Goal: Task Accomplishment & Management: Use online tool/utility

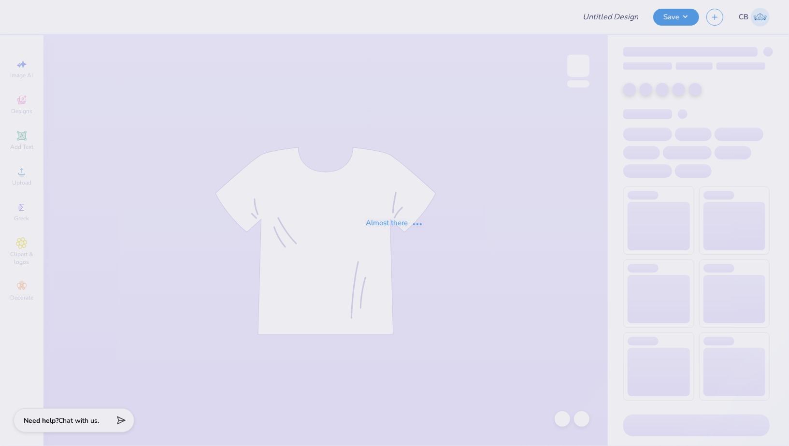
type input "Meridian T-shirts Fall 2025"
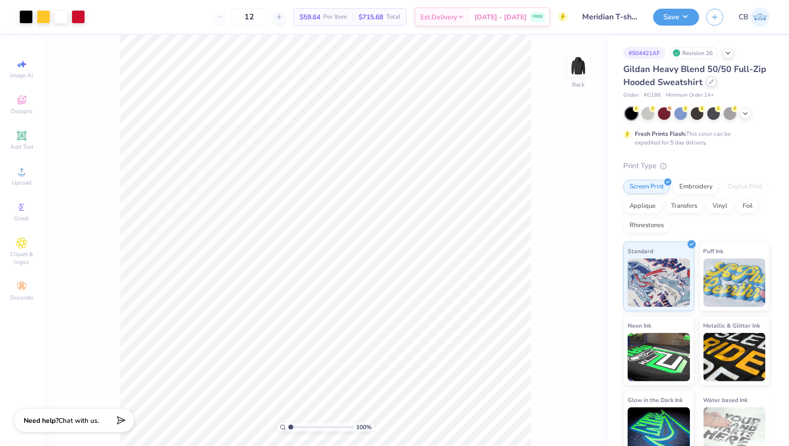
click at [713, 80] on icon at bounding box center [712, 81] width 5 height 5
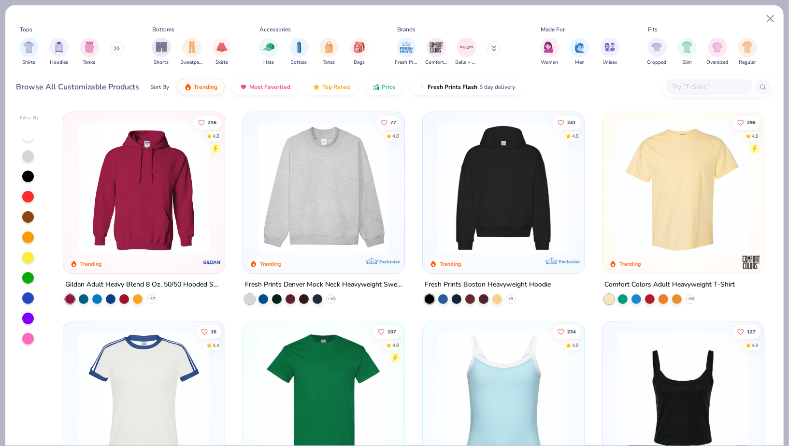
click at [704, 87] on input "text" at bounding box center [709, 86] width 74 height 11
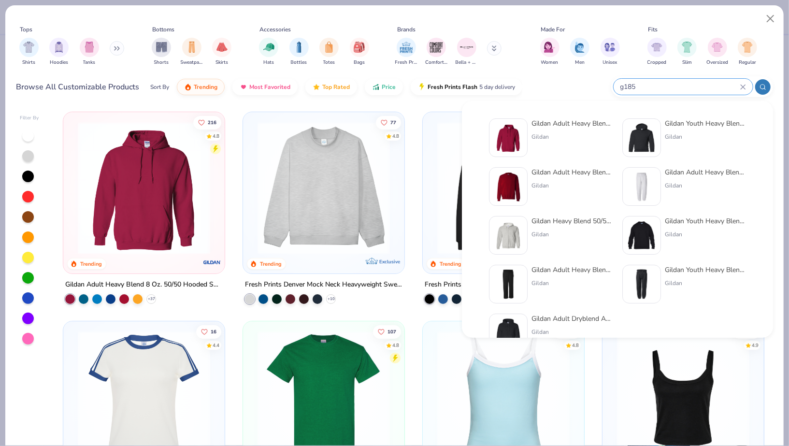
type input "g185"
click at [533, 143] on div "Gildan Adult Heavy Blend 8 Oz. 50/50 Hooded Sweatshirt Gildan" at bounding box center [572, 137] width 81 height 39
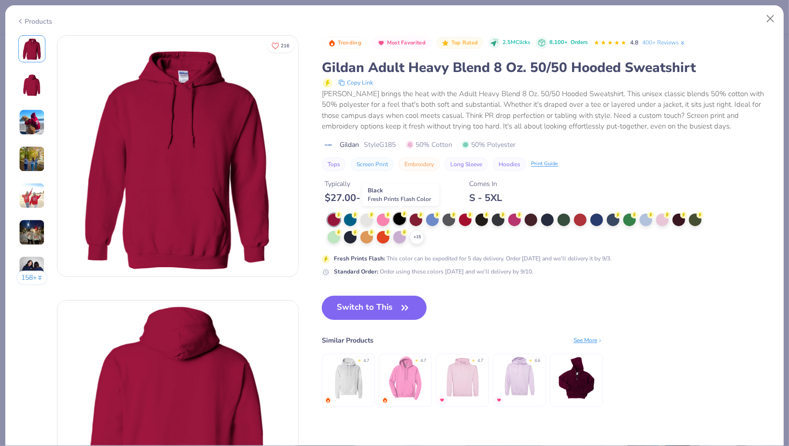
click at [405, 218] on div at bounding box center [399, 219] width 13 height 13
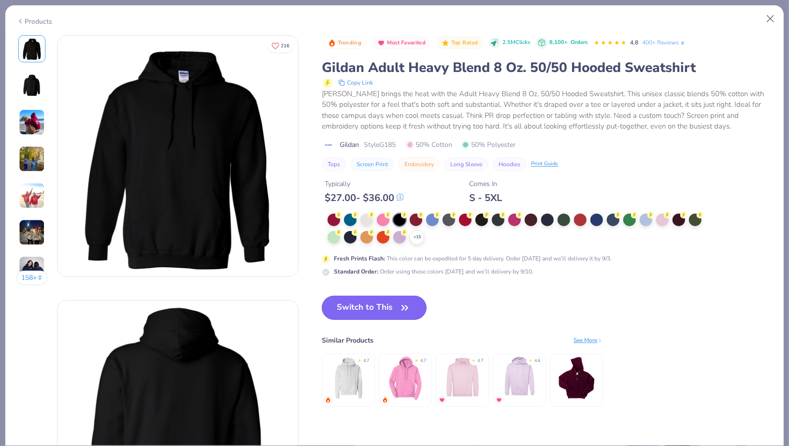
click at [378, 310] on button "Switch to This" at bounding box center [374, 308] width 105 height 24
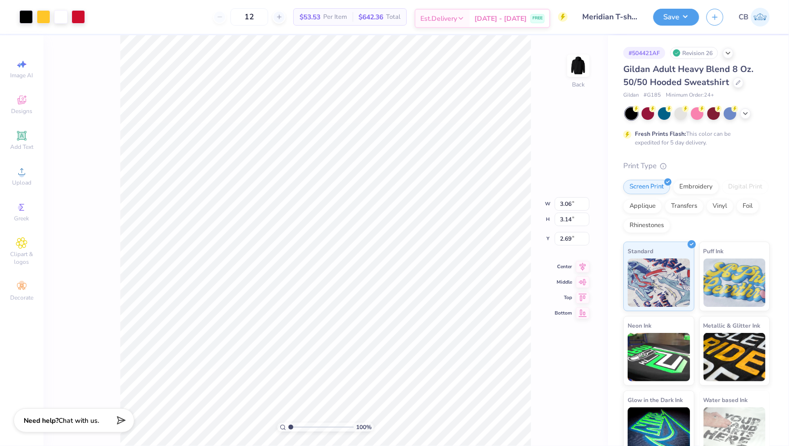
type input "3.00"
click at [685, 25] on div "Save" at bounding box center [677, 17] width 46 height 17
click at [685, 17] on button "Save" at bounding box center [677, 15] width 46 height 17
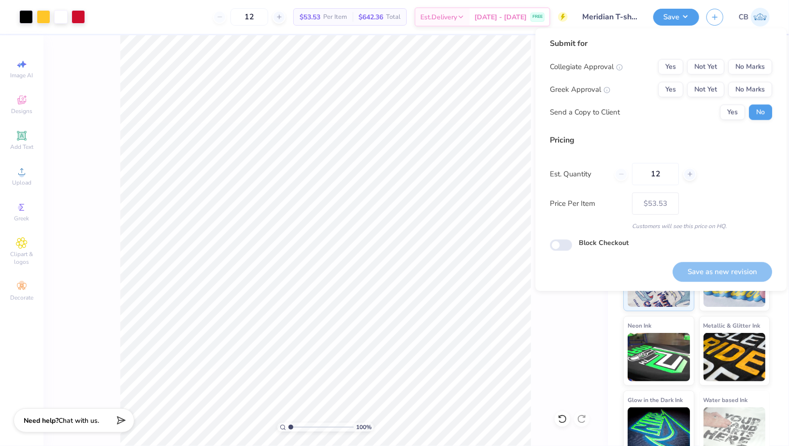
click at [749, 58] on div "Submit for Collegiate Approval Yes Not Yet No Marks Greek Approval Yes Not Yet …" at bounding box center [661, 82] width 222 height 89
click at [753, 63] on button "No Marks" at bounding box center [750, 66] width 44 height 15
click at [755, 103] on div "Collegiate Approval Yes Not Yet No Marks Greek Approval Yes Not Yet No Marks Se…" at bounding box center [661, 89] width 222 height 61
click at [755, 91] on button "No Marks" at bounding box center [750, 89] width 44 height 15
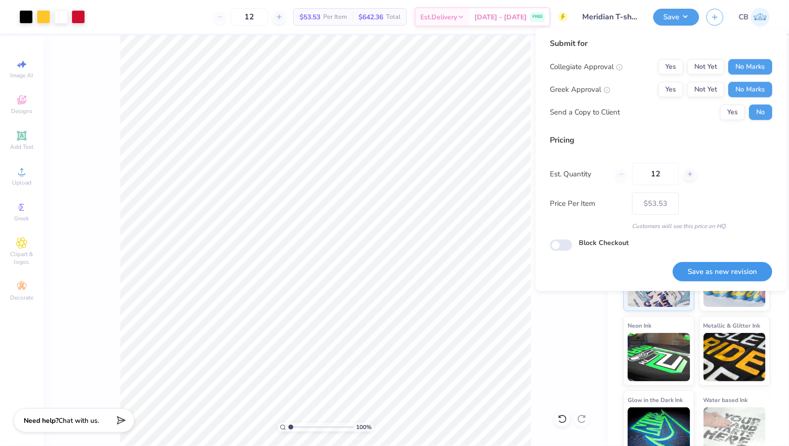
click at [729, 270] on button "Save as new revision" at bounding box center [723, 272] width 100 height 20
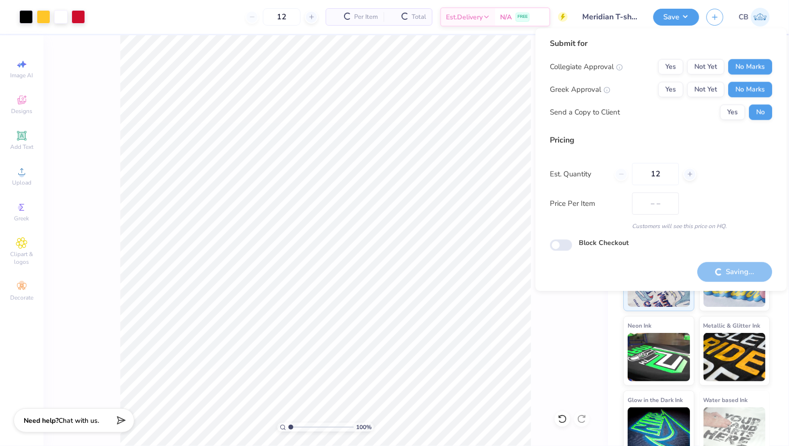
type input "$53.53"
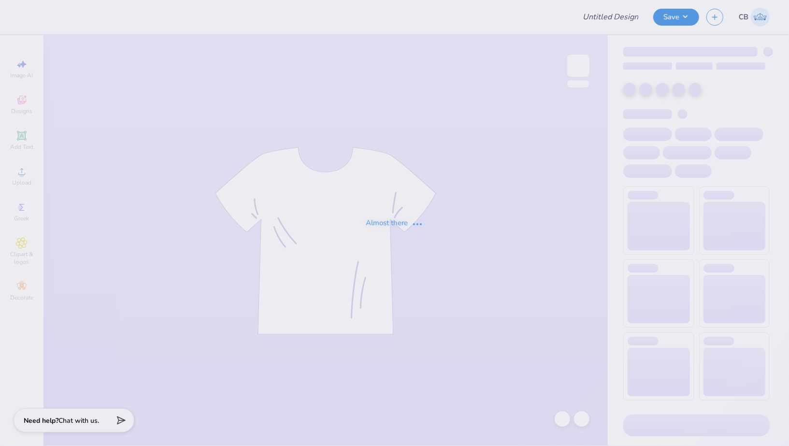
type input "Meridian T-shirts Fall 2025"
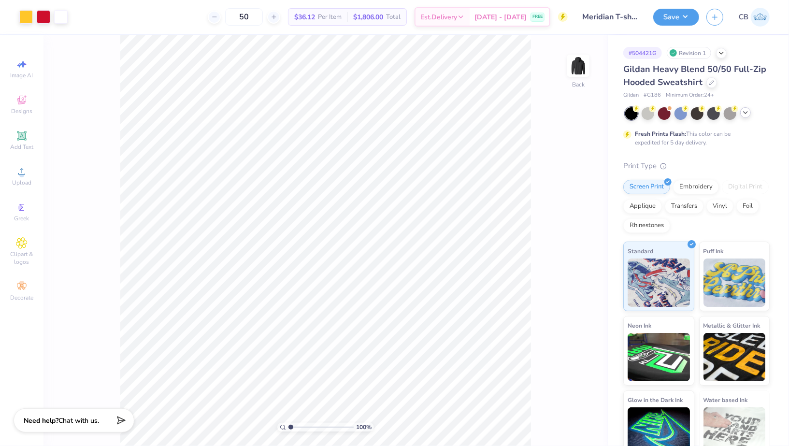
click at [744, 115] on icon at bounding box center [746, 113] width 8 height 8
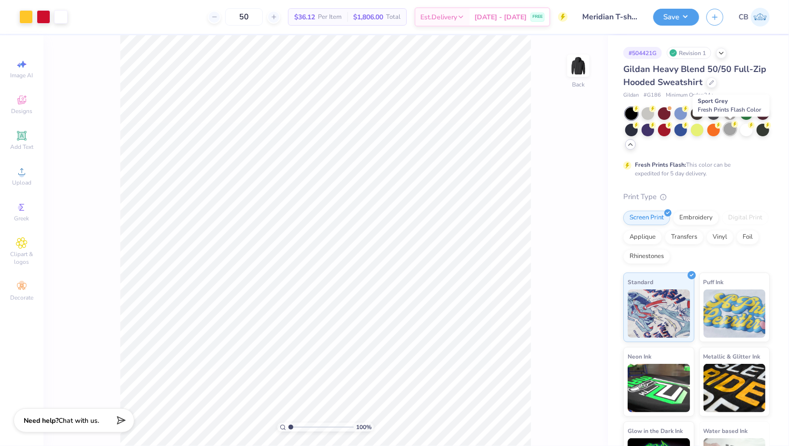
click at [731, 126] on div at bounding box center [730, 129] width 13 height 13
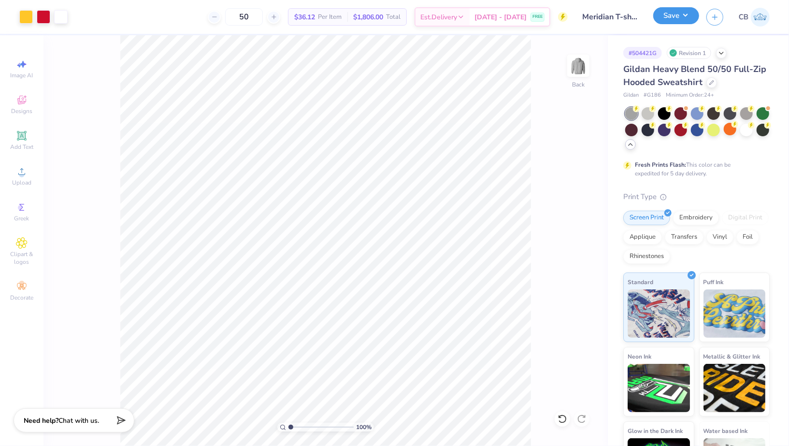
click at [680, 14] on button "Save" at bounding box center [677, 15] width 46 height 17
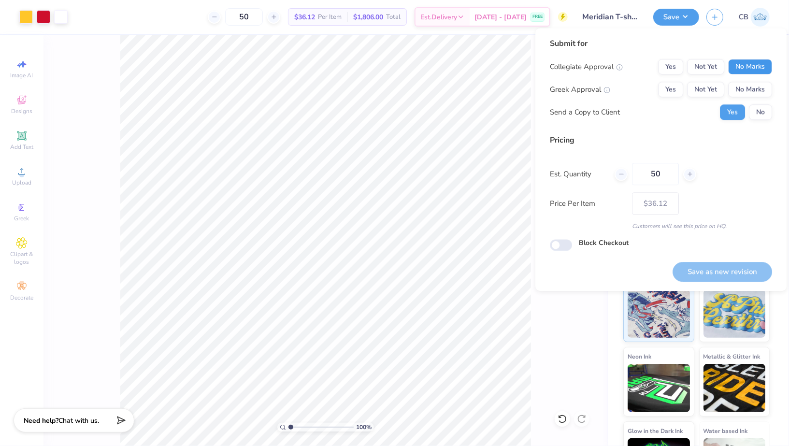
click at [745, 67] on button "No Marks" at bounding box center [750, 66] width 44 height 15
click at [754, 92] on button "No Marks" at bounding box center [750, 89] width 44 height 15
click at [759, 120] on div "Submit for Collegiate Approval Yes Not Yet No Marks Greek Approval Yes Not Yet …" at bounding box center [661, 82] width 222 height 89
click at [758, 111] on button "No" at bounding box center [760, 111] width 23 height 15
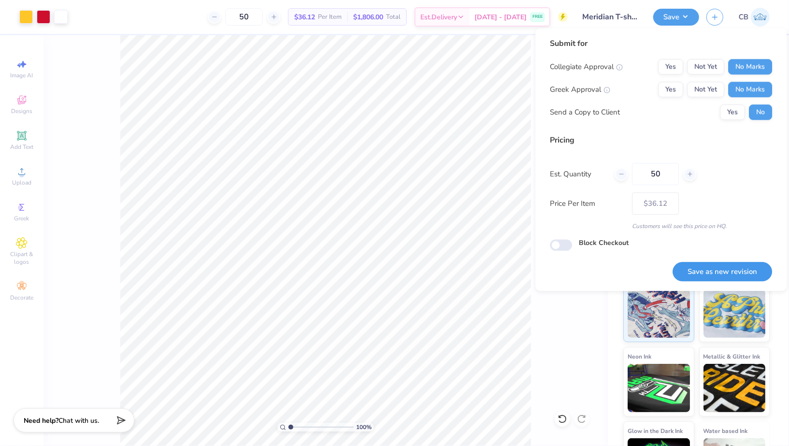
click at [725, 272] on button "Save as new revision" at bounding box center [723, 272] width 100 height 20
type input "$36.12"
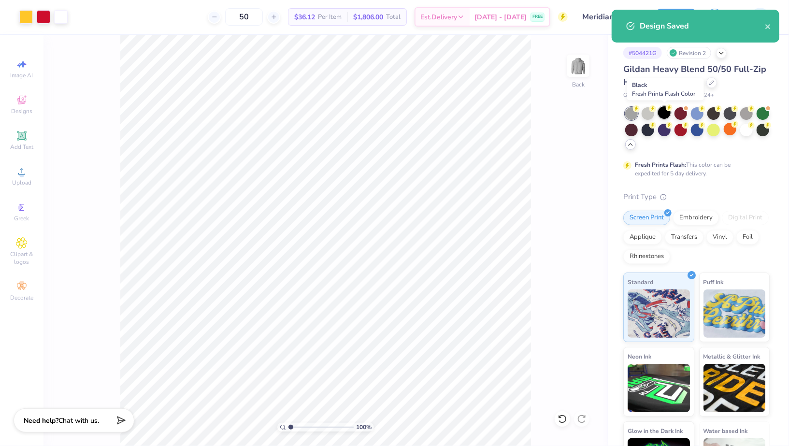
click at [668, 111] on div at bounding box center [664, 112] width 13 height 13
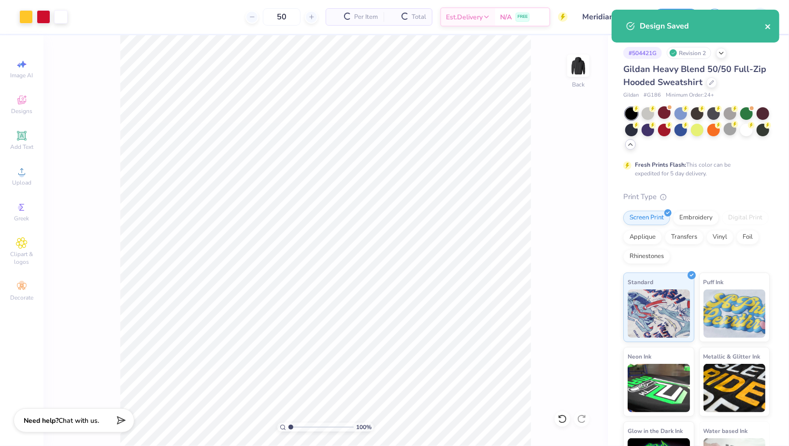
click at [771, 30] on icon "close" at bounding box center [768, 27] width 7 height 8
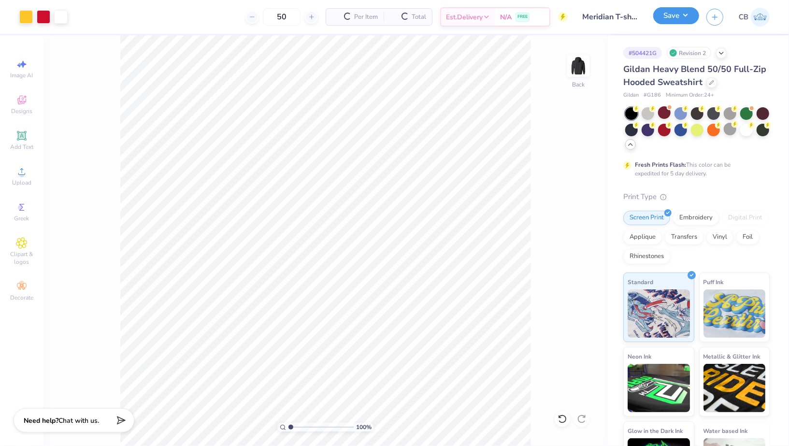
click at [688, 21] on button "Save" at bounding box center [677, 15] width 46 height 17
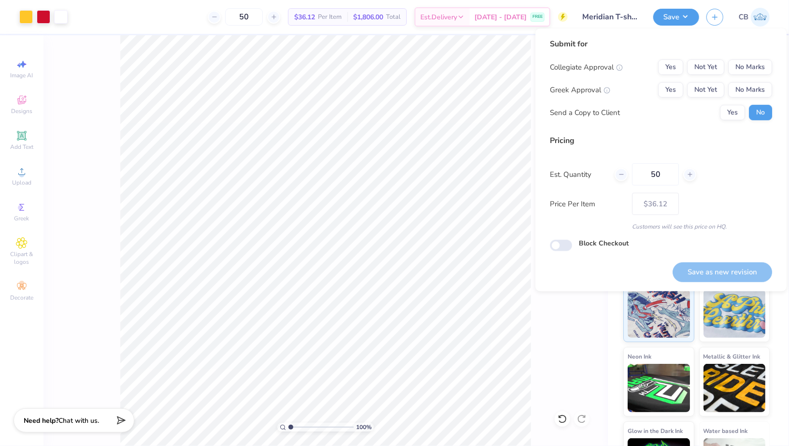
click at [750, 76] on div "Collegiate Approval Yes Not Yet No Marks Greek Approval Yes Not Yet No Marks Se…" at bounding box center [661, 89] width 222 height 61
click at [748, 67] on button "No Marks" at bounding box center [750, 66] width 44 height 15
click at [749, 92] on button "No Marks" at bounding box center [750, 89] width 44 height 15
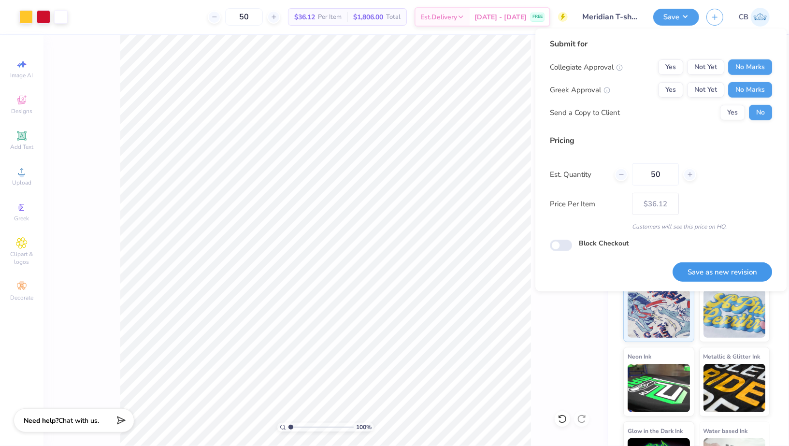
click at [715, 270] on button "Save as new revision" at bounding box center [723, 272] width 100 height 20
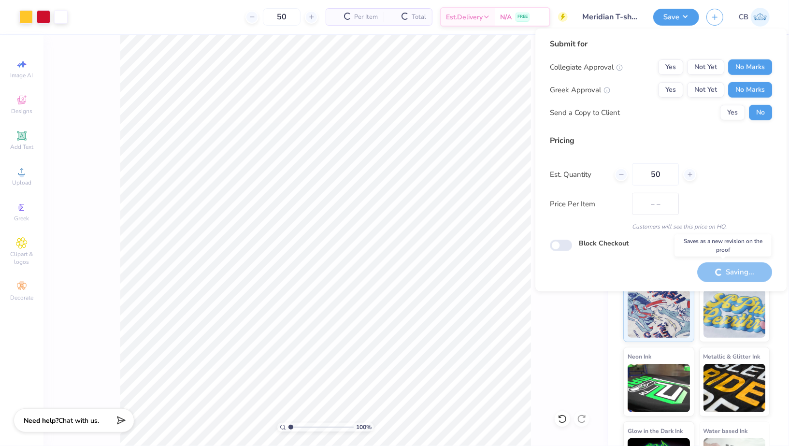
type input "$36.12"
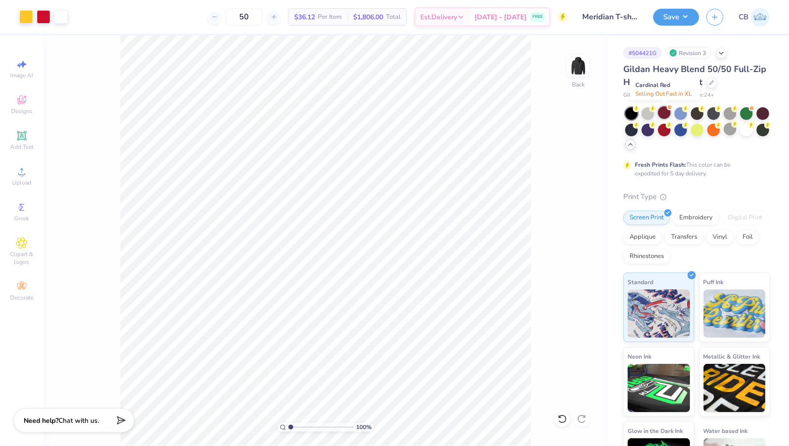
click at [664, 112] on div at bounding box center [664, 112] width 13 height 13
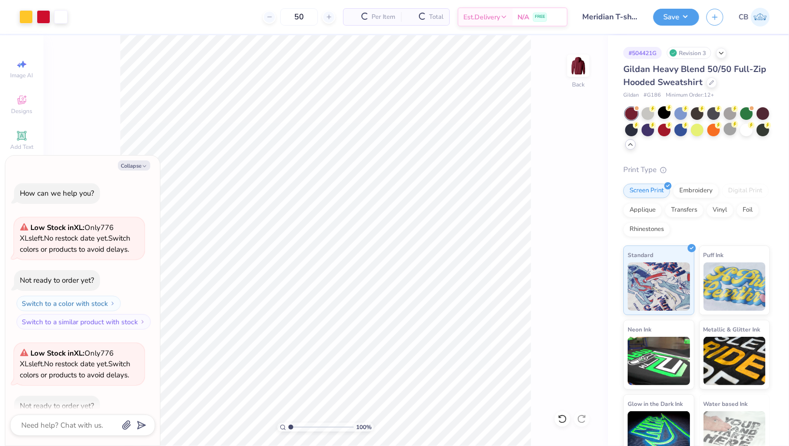
scroll to position [52, 0]
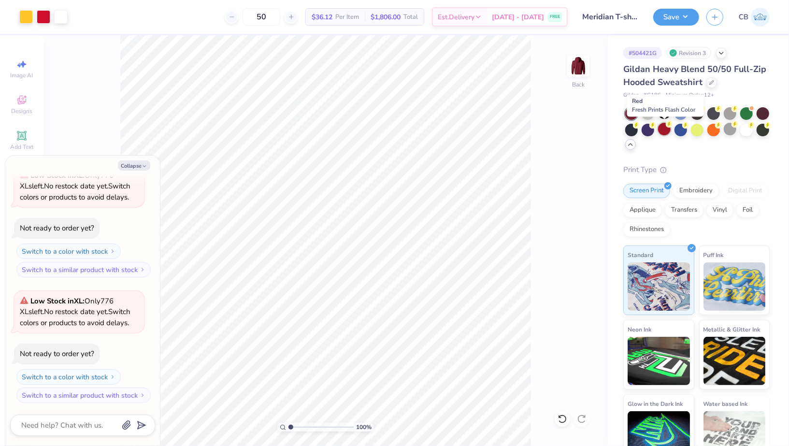
click at [666, 129] on div at bounding box center [664, 129] width 13 height 13
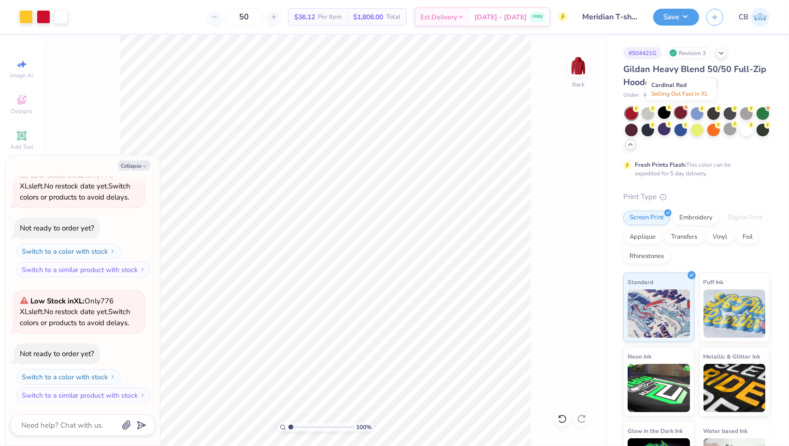
click at [686, 115] on div at bounding box center [681, 112] width 13 height 13
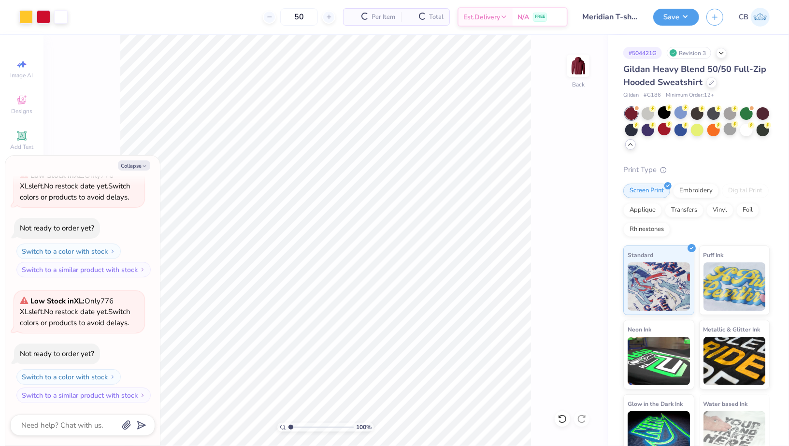
scroll to position [178, 0]
click at [750, 127] on div at bounding box center [747, 129] width 13 height 13
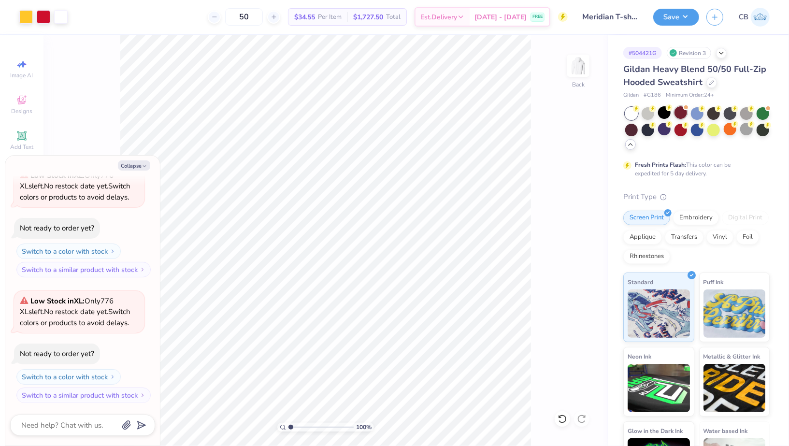
click at [684, 113] on div at bounding box center [681, 112] width 13 height 13
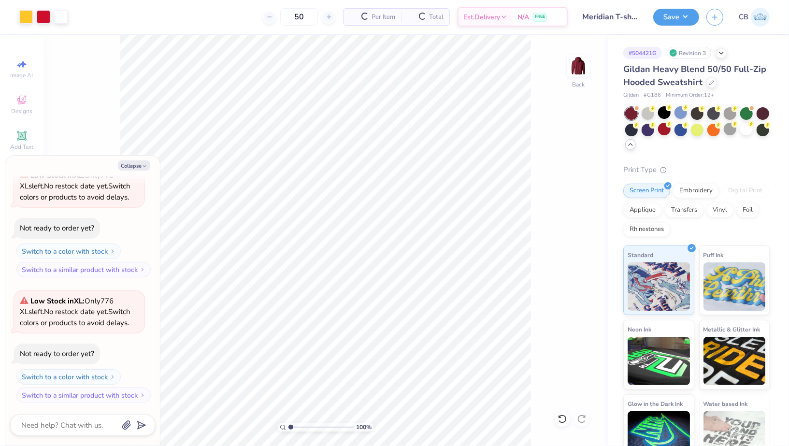
scroll to position [304, 0]
click at [669, 20] on button "Save" at bounding box center [677, 15] width 46 height 17
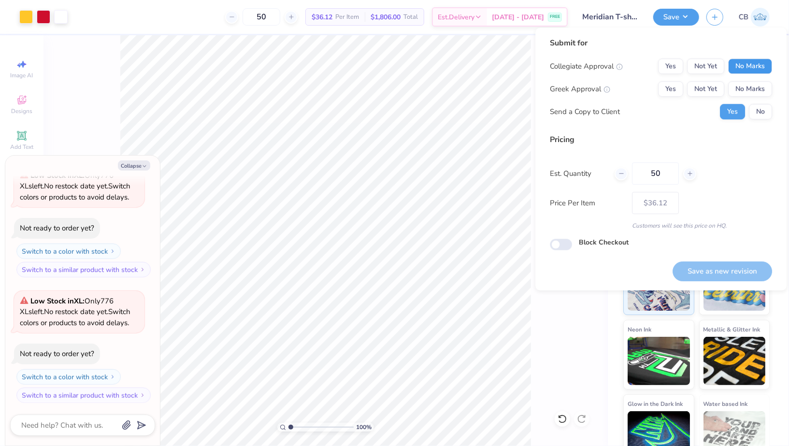
click at [736, 64] on button "No Marks" at bounding box center [750, 65] width 44 height 15
click at [745, 93] on button "No Marks" at bounding box center [750, 88] width 44 height 15
click at [762, 114] on button "No" at bounding box center [760, 111] width 23 height 15
type textarea "x"
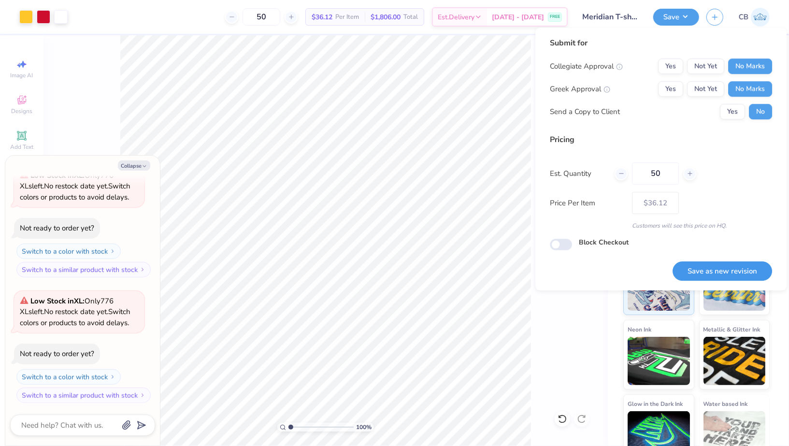
click at [722, 272] on button "Save as new revision" at bounding box center [723, 272] width 100 height 20
type input "$36.12"
type textarea "x"
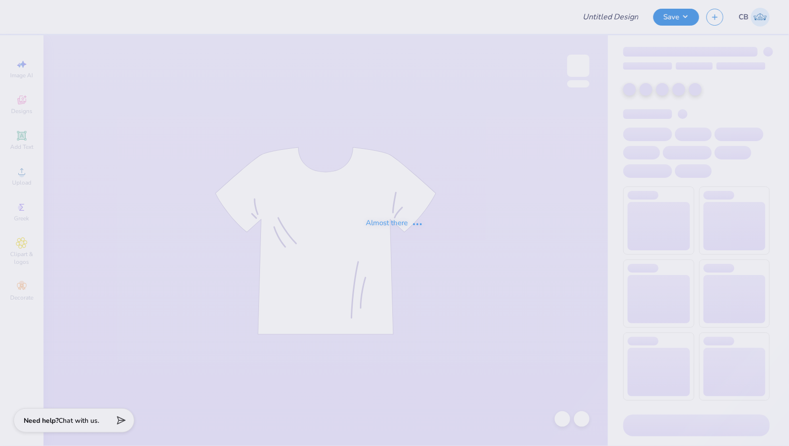
type input "Meridian T-shirts Fall 2025"
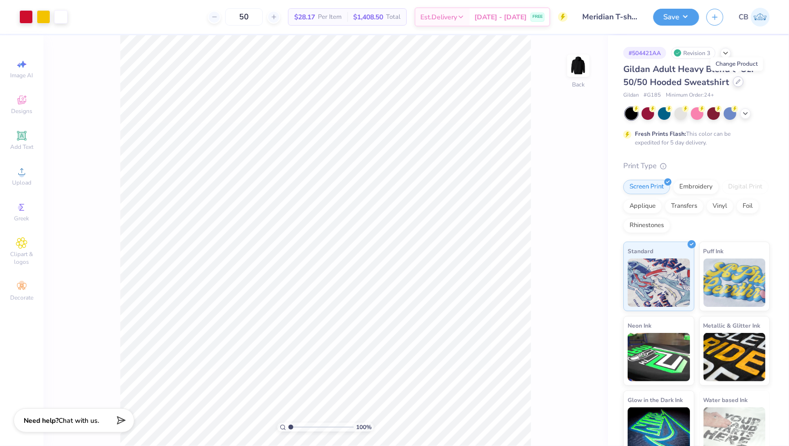
click at [735, 84] on div at bounding box center [738, 81] width 11 height 11
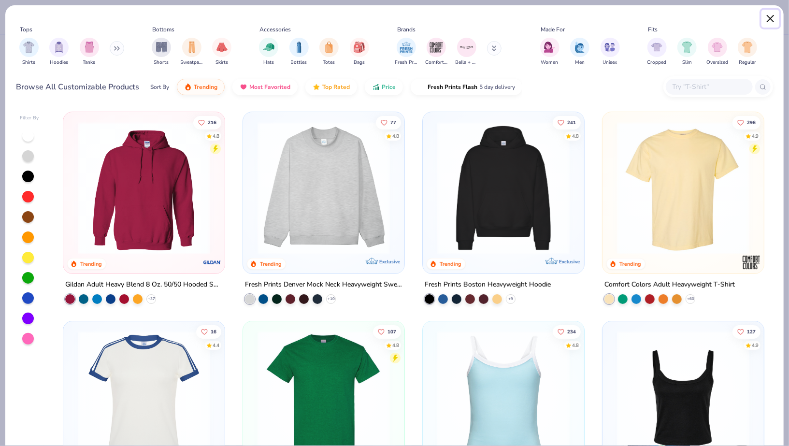
click at [770, 15] on button "Close" at bounding box center [771, 19] width 18 height 18
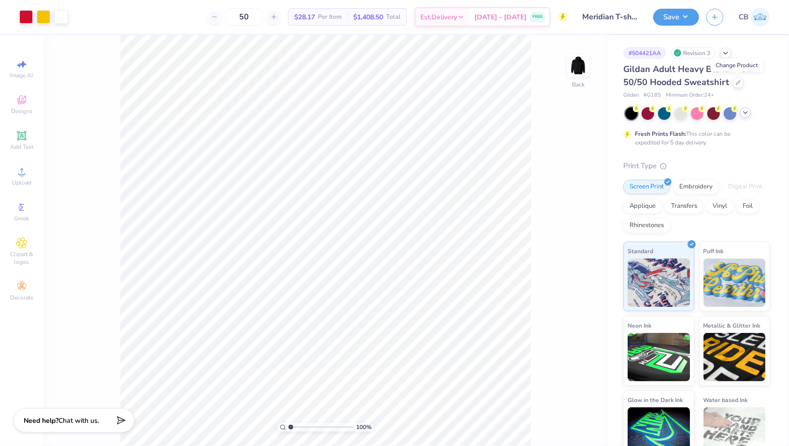
click at [745, 111] on icon at bounding box center [746, 113] width 8 height 8
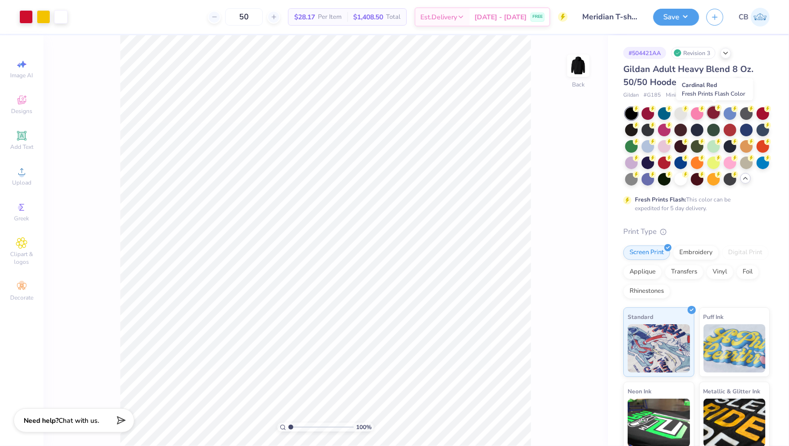
click at [713, 115] on div at bounding box center [714, 112] width 13 height 13
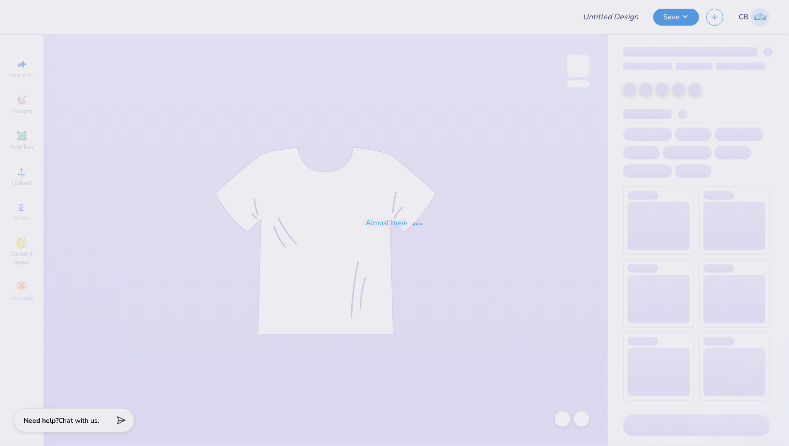
type input "Meridian T-shirts Fall 2025"
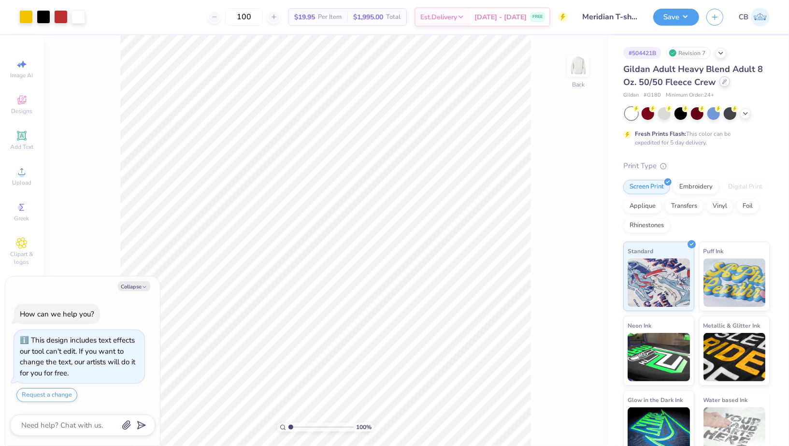
click at [725, 82] on icon at bounding box center [725, 81] width 5 height 5
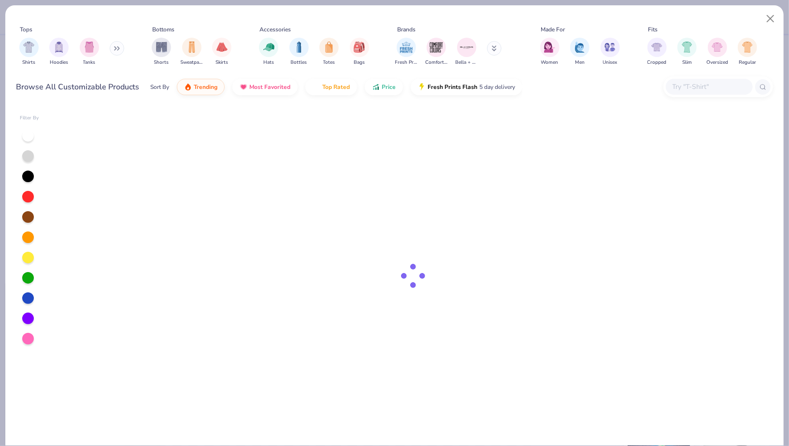
type textarea "x"
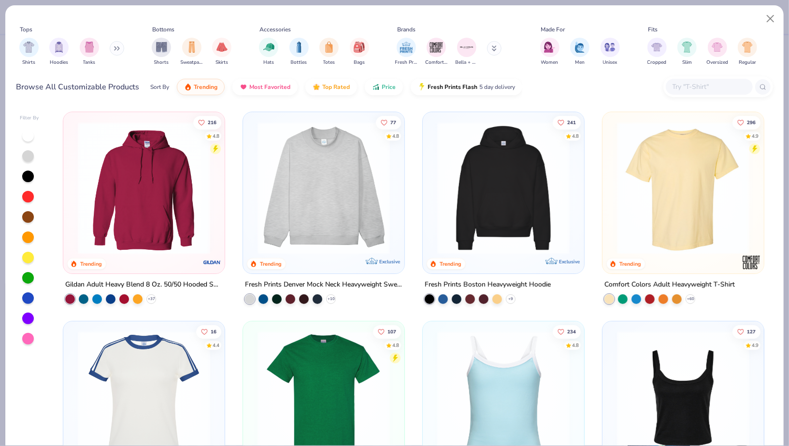
click at [708, 89] on input "text" at bounding box center [709, 86] width 74 height 11
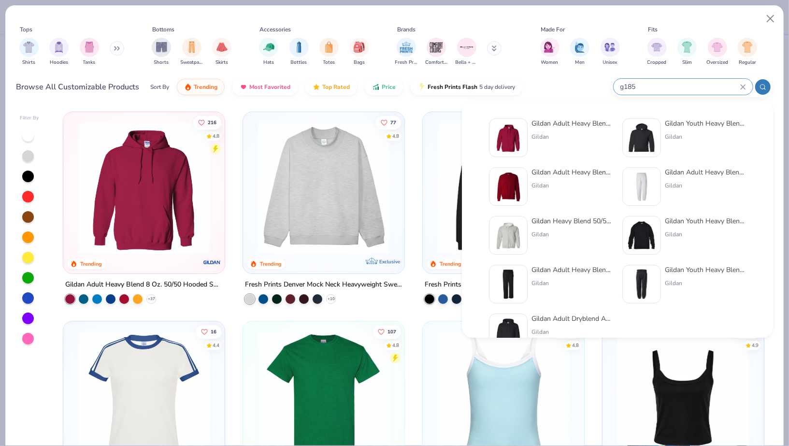
type input "g185"
click at [553, 119] on div "Gildan Adult Heavy Blend 8 Oz. 50/50 Hooded Sweatshirt" at bounding box center [572, 123] width 81 height 10
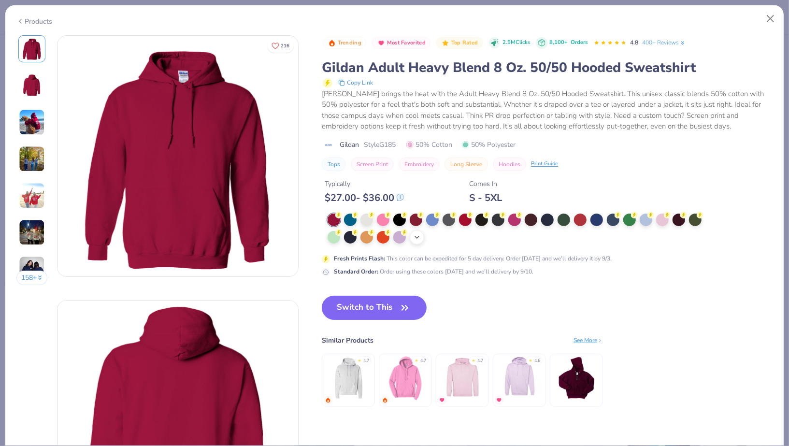
click at [418, 238] on icon at bounding box center [417, 237] width 8 height 8
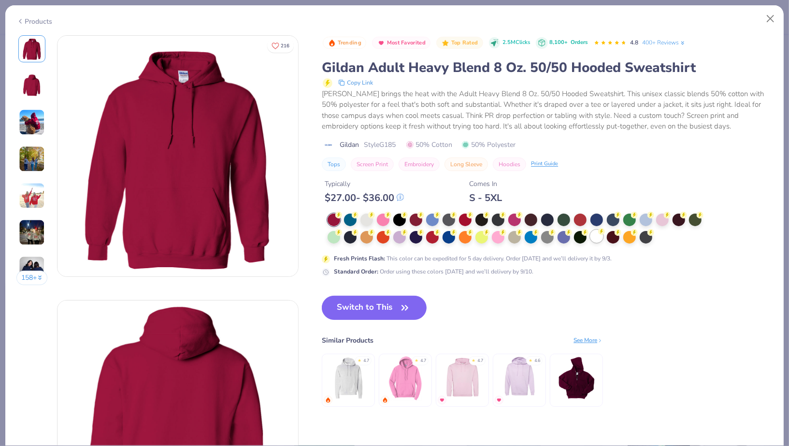
click at [594, 241] on div at bounding box center [597, 236] width 13 height 13
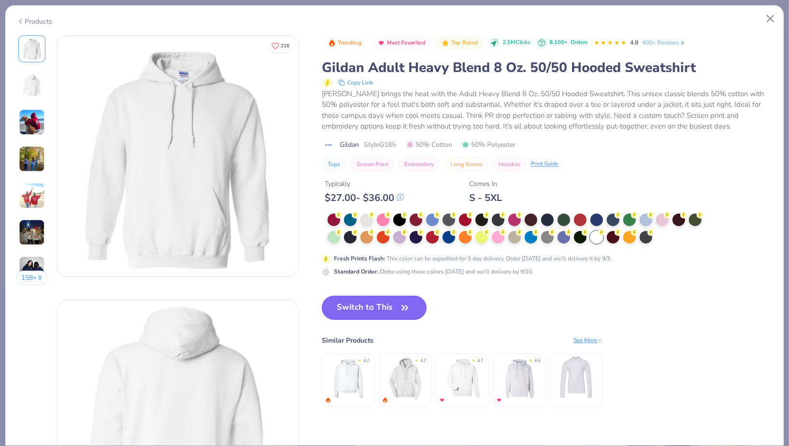
click at [379, 298] on button "Switch to This" at bounding box center [374, 308] width 105 height 24
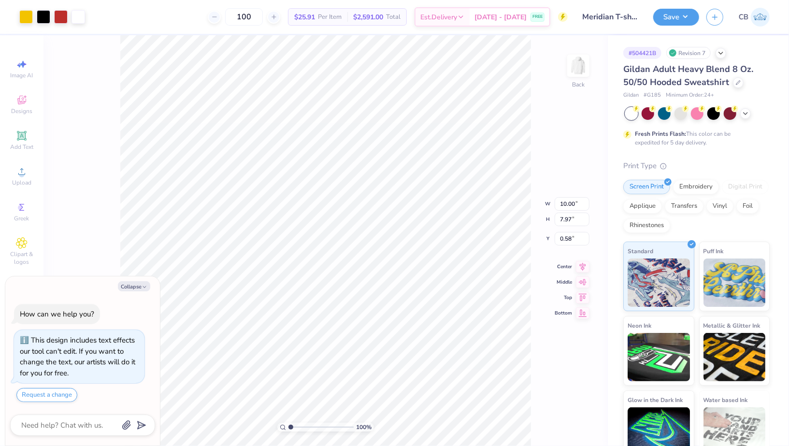
type textarea "x"
type input "3.00"
click at [685, 23] on button "Save" at bounding box center [677, 15] width 46 height 17
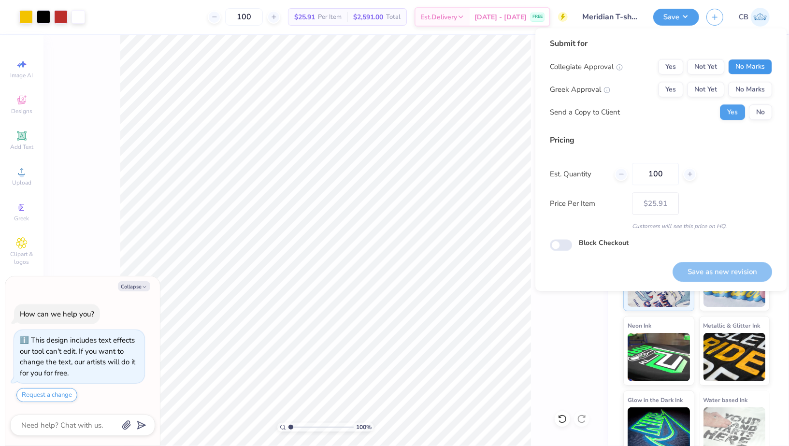
click at [743, 73] on button "No Marks" at bounding box center [750, 66] width 44 height 15
click at [748, 94] on button "No Marks" at bounding box center [750, 89] width 44 height 15
click at [763, 117] on button "No" at bounding box center [760, 111] width 23 height 15
type textarea "x"
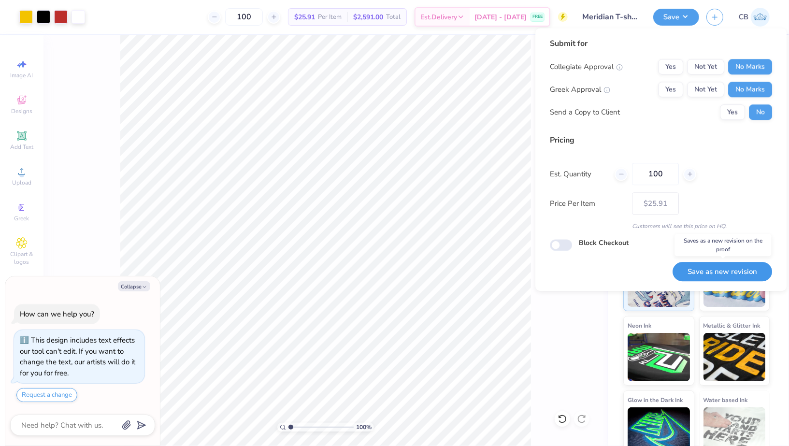
click at [699, 275] on button "Save as new revision" at bounding box center [723, 272] width 100 height 20
type input "$25.91"
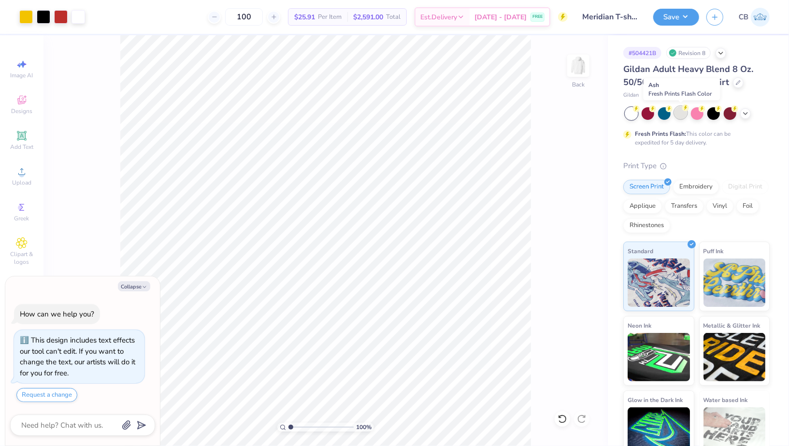
click at [684, 117] on div at bounding box center [681, 112] width 13 height 13
click at [673, 19] on button "Save" at bounding box center [677, 15] width 46 height 17
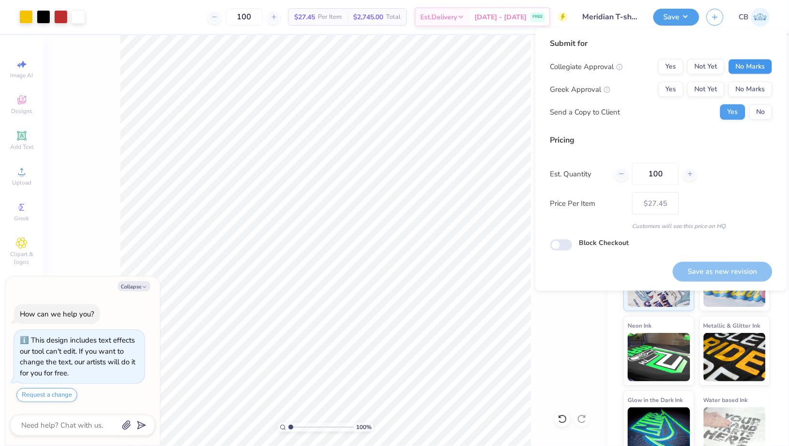
click at [759, 69] on button "No Marks" at bounding box center [750, 66] width 44 height 15
click at [758, 90] on button "No Marks" at bounding box center [750, 89] width 44 height 15
click at [765, 117] on button "No" at bounding box center [760, 111] width 23 height 15
type textarea "x"
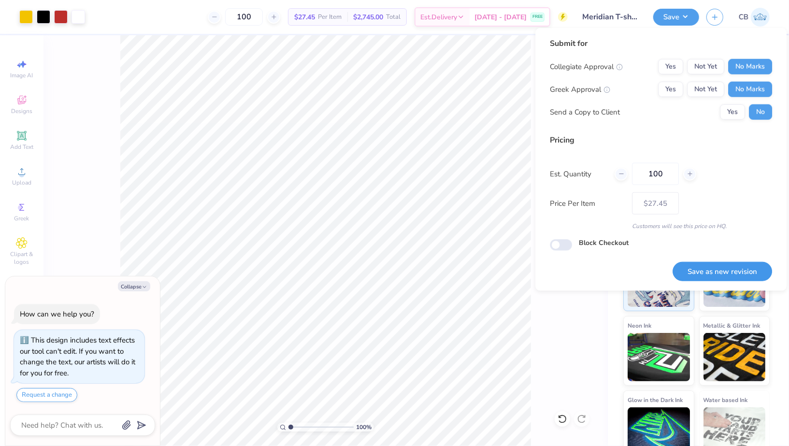
click at [711, 277] on button "Save as new revision" at bounding box center [723, 272] width 100 height 20
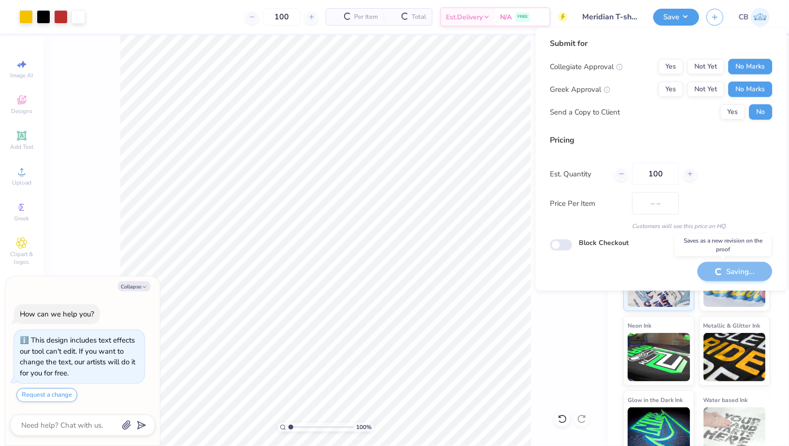
type input "$27.45"
type textarea "x"
